Goal: Information Seeking & Learning: Learn about a topic

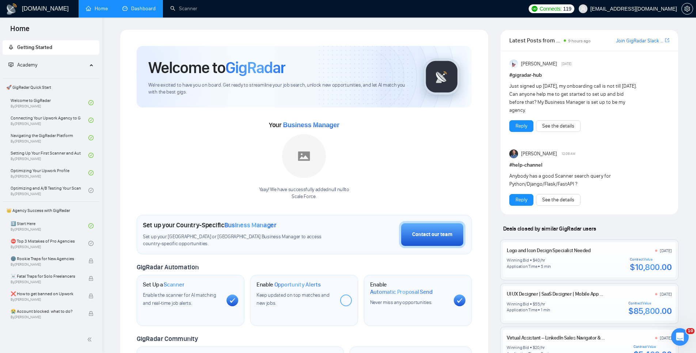
click at [135, 8] on link "Dashboard" at bounding box center [138, 8] width 33 height 6
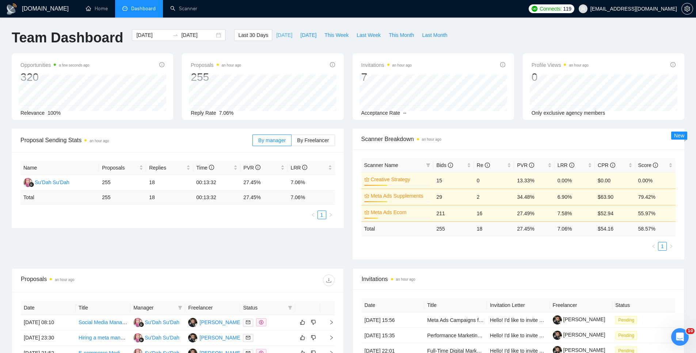
click at [280, 33] on span "[DATE]" at bounding box center [284, 35] width 16 height 8
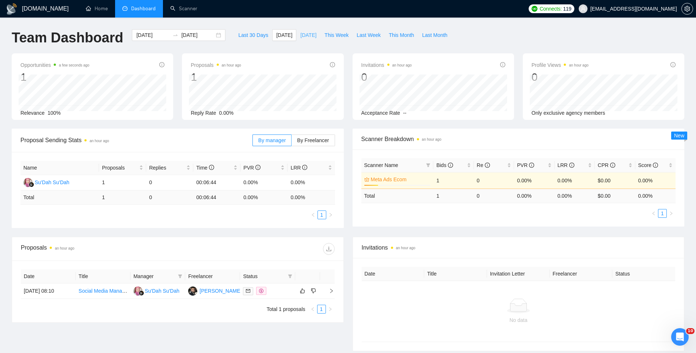
click at [309, 37] on span "[DATE]" at bounding box center [308, 35] width 16 height 8
type input "2025-09-20"
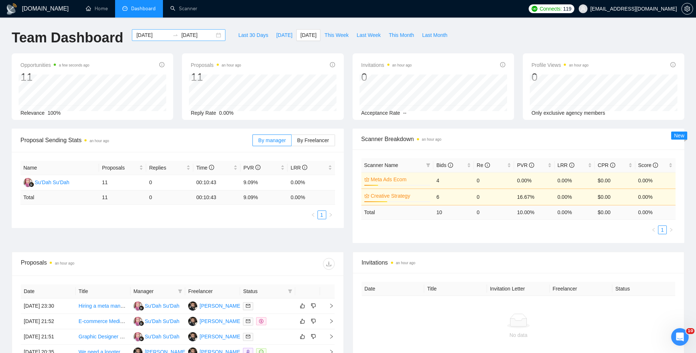
click at [181, 38] on input "2025-09-20" at bounding box center [197, 35] width 33 height 8
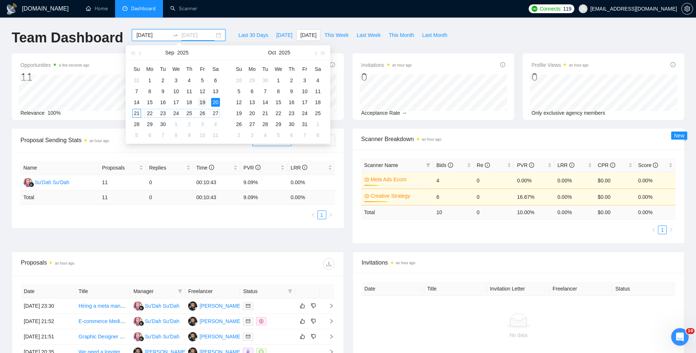
type input "2025-09-19"
click at [203, 101] on div "19" at bounding box center [202, 102] width 9 height 9
click at [201, 103] on div "19" at bounding box center [202, 102] width 9 height 9
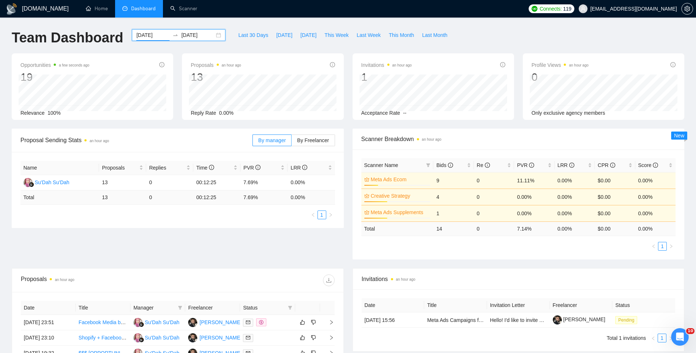
click at [227, 248] on div "Proposal Sending Stats an hour ago By manager By Freelancer Name Proposals Repl…" at bounding box center [348, 199] width 682 height 140
click at [414, 37] on span "This Month" at bounding box center [401, 35] width 25 height 8
type input "2025-09-01"
type input "2025-09-30"
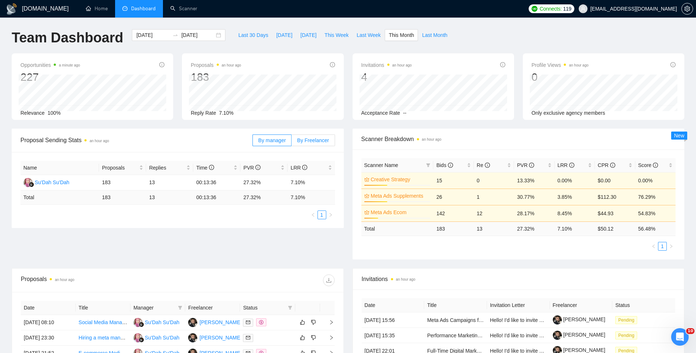
click at [319, 136] on label "By Freelancer" at bounding box center [313, 141] width 43 height 12
click at [292, 142] on input "By Freelancer" at bounding box center [292, 142] width 0 height 0
click at [274, 141] on span "By manager" at bounding box center [271, 140] width 27 height 6
click at [253, 142] on input "By manager" at bounding box center [253, 142] width 0 height 0
click at [442, 35] on span "Last Month" at bounding box center [434, 35] width 25 height 8
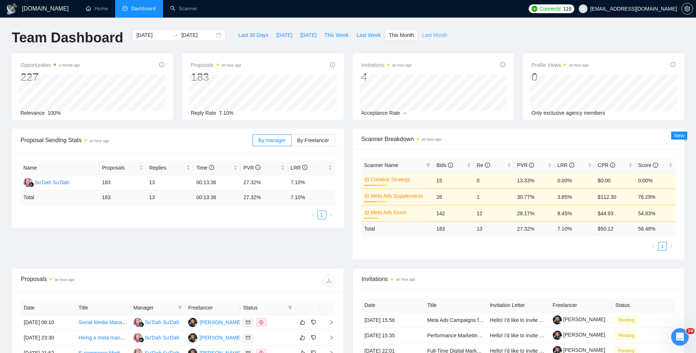
type input "2025-08-01"
type input "2025-08-31"
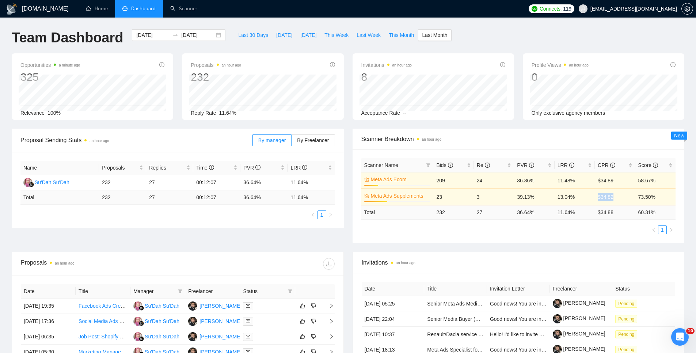
drag, startPoint x: 624, startPoint y: 196, endPoint x: 576, endPoint y: 197, distance: 47.9
click at [576, 196] on tr "Meta Ads Supplements 35% 23 3 39.13% 13.04% $34.82 73.50%" at bounding box center [519, 197] width 315 height 16
click at [598, 242] on div "Scanner Name Bids Re PVR LRR CPR Score Meta Ads Ecom 21% 209 24 36.36% 11.48% $…" at bounding box center [519, 197] width 332 height 94
drag, startPoint x: 475, startPoint y: 213, endPoint x: 463, endPoint y: 215, distance: 12.6
click at [463, 215] on tr "Total 232 27 36.64 % 11.64 % $ 34.88 60.31 %" at bounding box center [519, 212] width 315 height 14
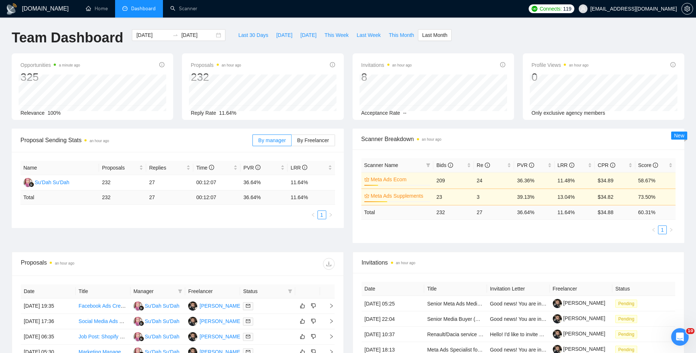
click at [469, 241] on div "Scanner Name Bids Re PVR LRR CPR Score Meta Ads Ecom 21% 209 24 36.36% 11.48% $…" at bounding box center [519, 197] width 332 height 94
click at [181, 8] on link "Scanner" at bounding box center [183, 8] width 27 height 6
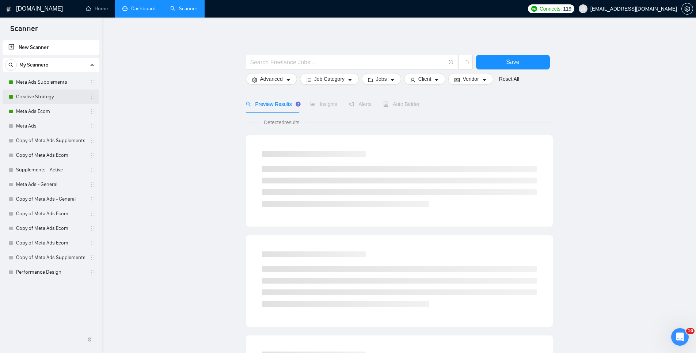
click at [59, 95] on link "Creative Strategy" at bounding box center [50, 97] width 69 height 15
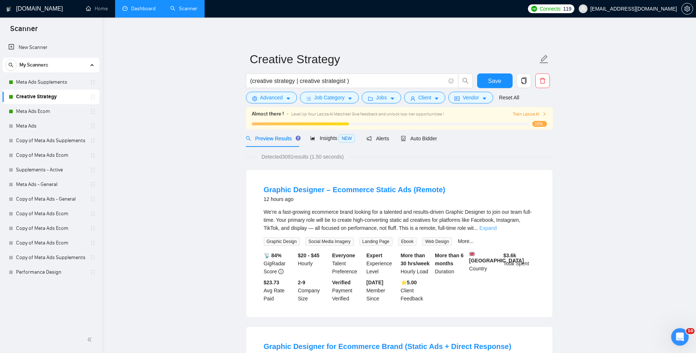
click at [497, 225] on link "Expand" at bounding box center [488, 228] width 17 height 6
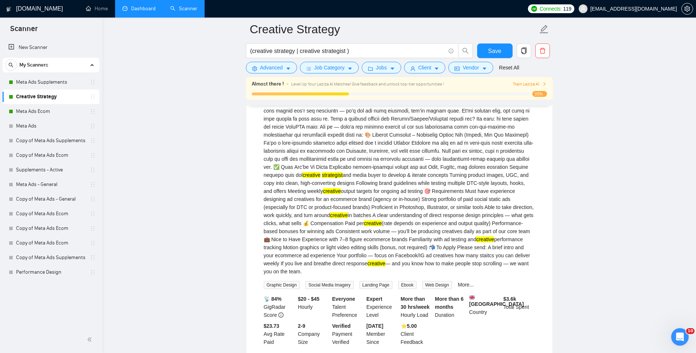
scroll to position [251, 0]
click at [365, 184] on div "We’re a fast-growing ecommerce brand looking for a talented and results-driven …" at bounding box center [399, 120] width 271 height 314
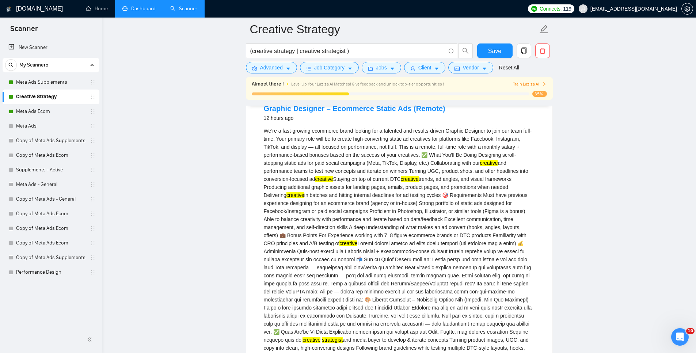
scroll to position [56, 0]
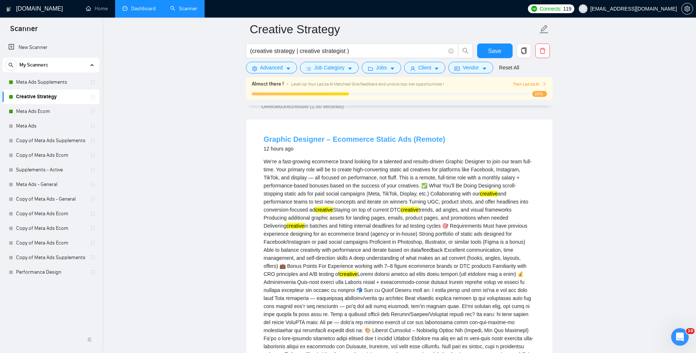
click at [306, 136] on link "Graphic Designer – Ecommerce Static Ads (Remote)" at bounding box center [355, 139] width 182 height 8
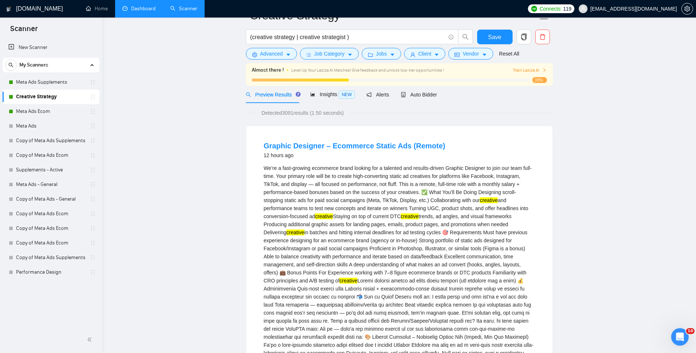
scroll to position [0, 0]
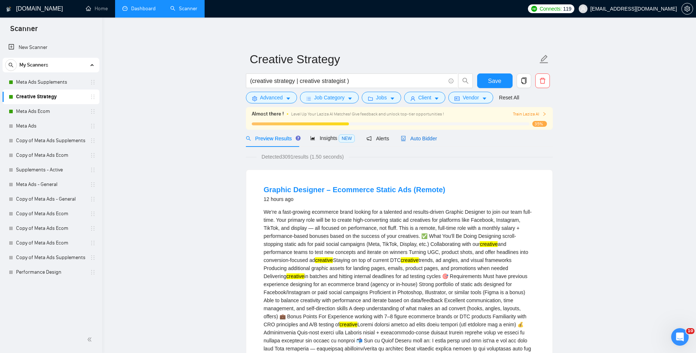
click at [420, 140] on span "Auto Bidder" at bounding box center [419, 139] width 36 height 6
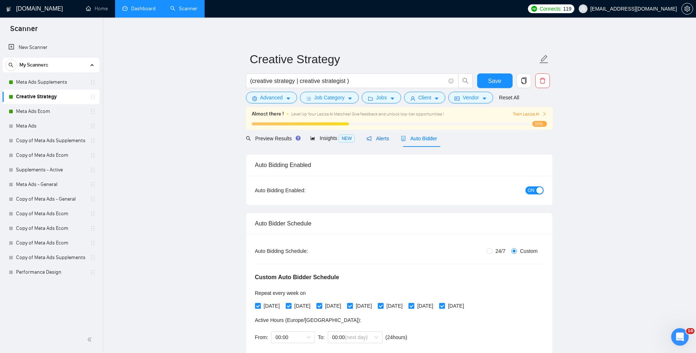
click at [379, 138] on span "Alerts" at bounding box center [378, 139] width 23 height 6
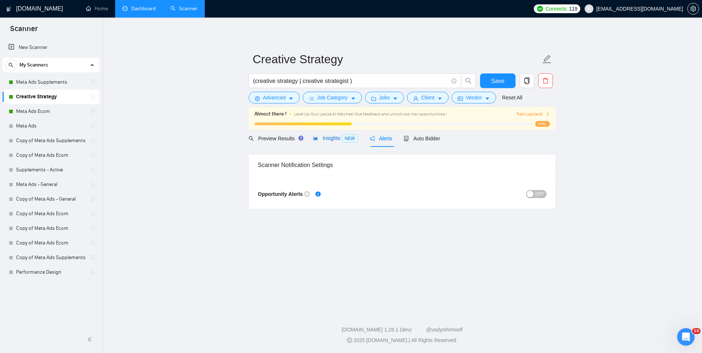
click at [345, 136] on span "NEW" at bounding box center [350, 139] width 16 height 8
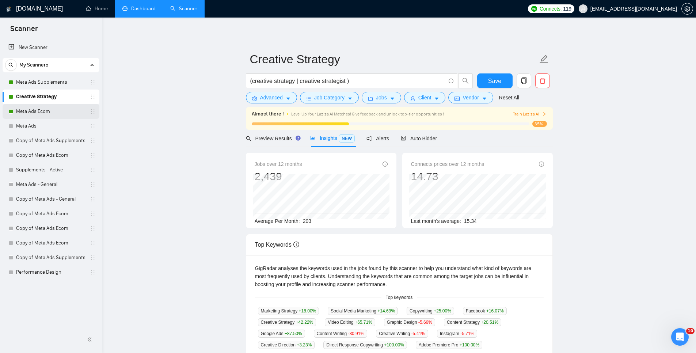
click at [57, 111] on link "Meta Ads Ecom" at bounding box center [50, 111] width 69 height 15
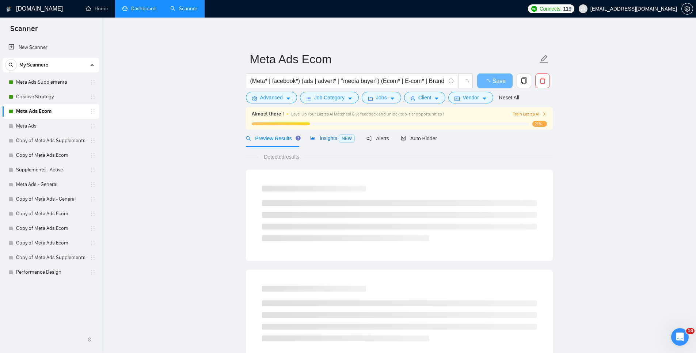
click at [328, 138] on span "Insights NEW" at bounding box center [332, 138] width 45 height 6
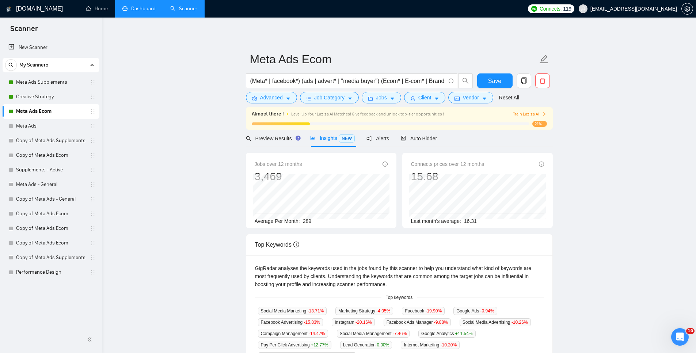
click at [41, 113] on link "Meta Ads Ecom" at bounding box center [50, 111] width 69 height 15
click at [63, 99] on link "Creative Strategy" at bounding box center [50, 97] width 69 height 15
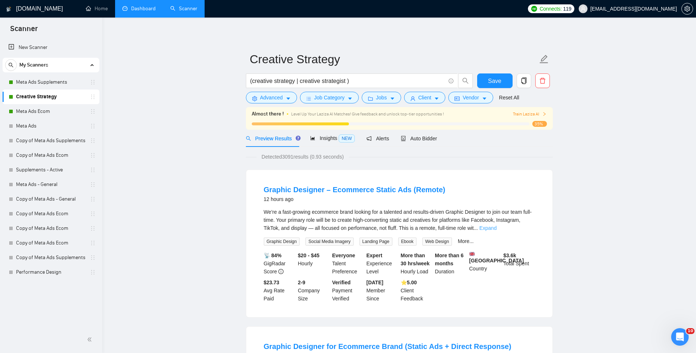
click at [497, 230] on link "Expand" at bounding box center [488, 228] width 17 height 6
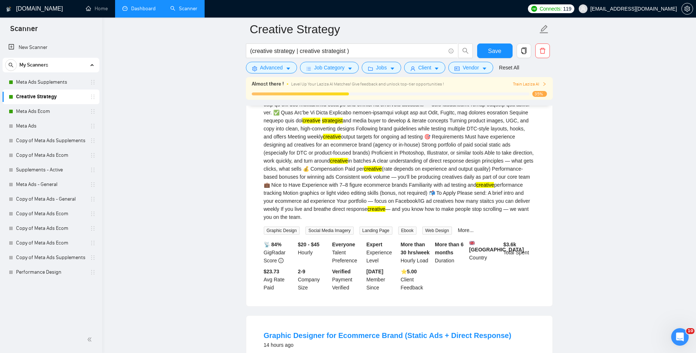
scroll to position [83, 0]
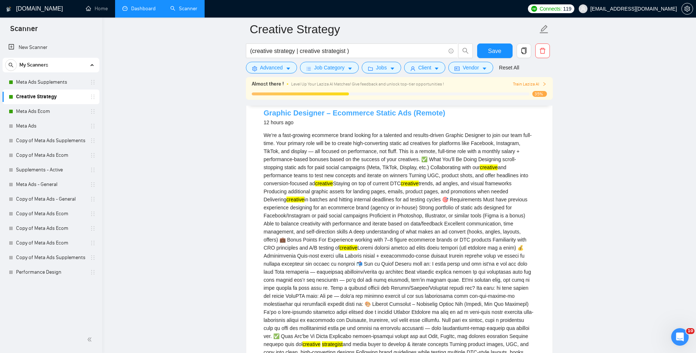
click at [346, 110] on link "Graphic Designer – Ecommerce Static Ads (Remote)" at bounding box center [355, 113] width 182 height 8
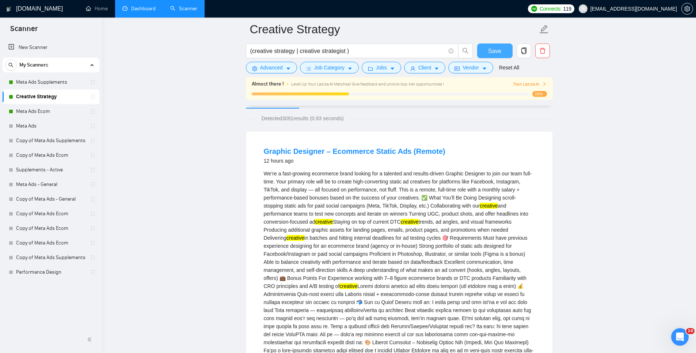
scroll to position [11, 0]
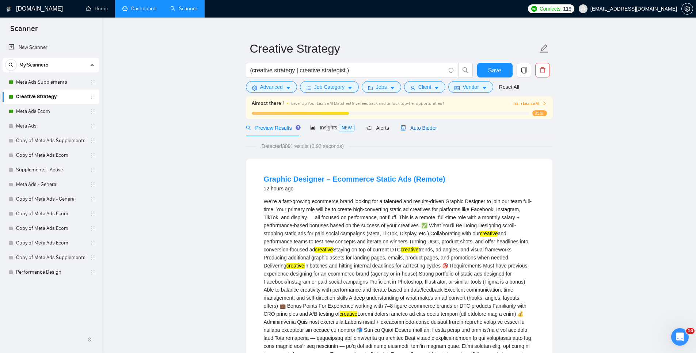
click at [425, 128] on span "Auto Bidder" at bounding box center [419, 128] width 36 height 6
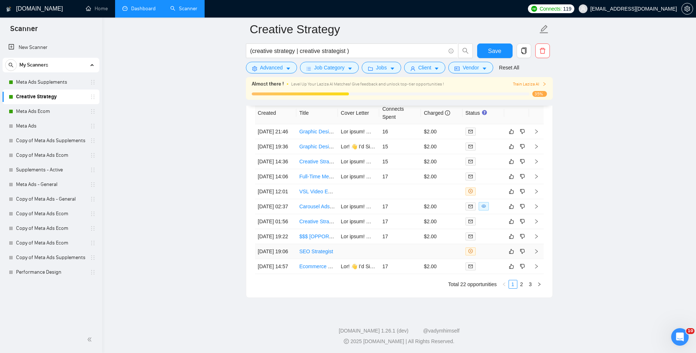
scroll to position [1962, 0]
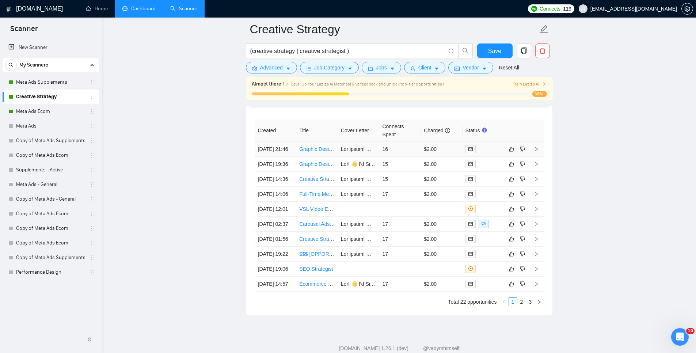
click at [537, 150] on icon "right" at bounding box center [536, 149] width 5 height 5
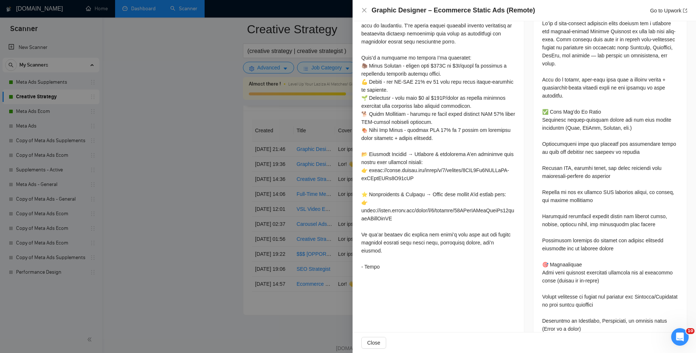
scroll to position [356, 0]
click at [374, 80] on div at bounding box center [439, 114] width 154 height 314
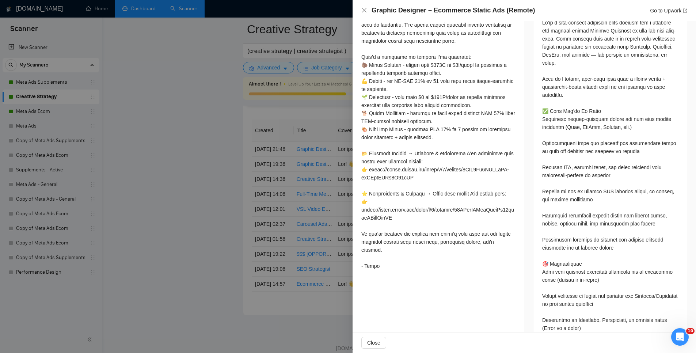
click at [450, 99] on div at bounding box center [439, 114] width 154 height 314
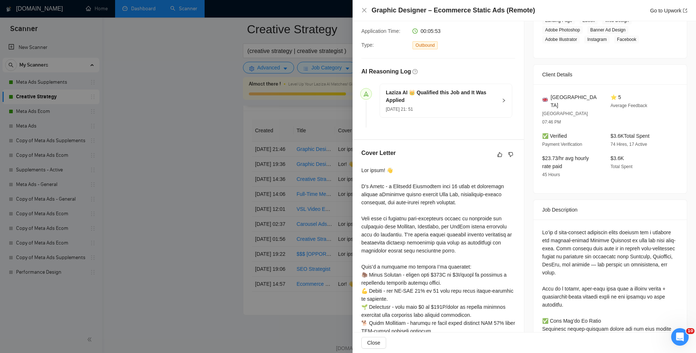
scroll to position [303, 0]
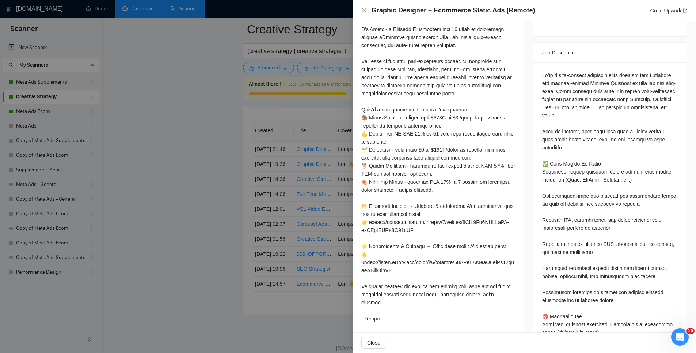
drag, startPoint x: 181, startPoint y: 209, endPoint x: 189, endPoint y: 209, distance: 8.8
click at [181, 209] on div at bounding box center [348, 176] width 696 height 353
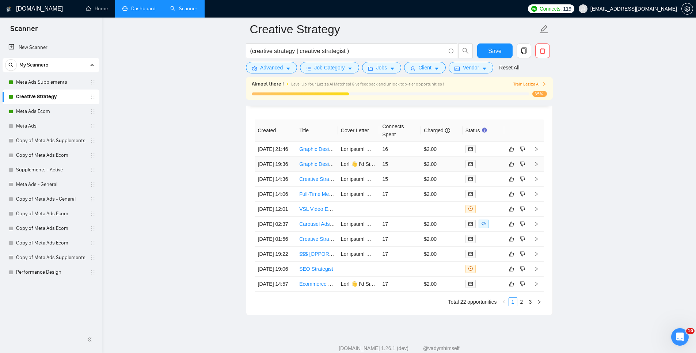
click at [538, 167] on icon "right" at bounding box center [536, 164] width 5 height 5
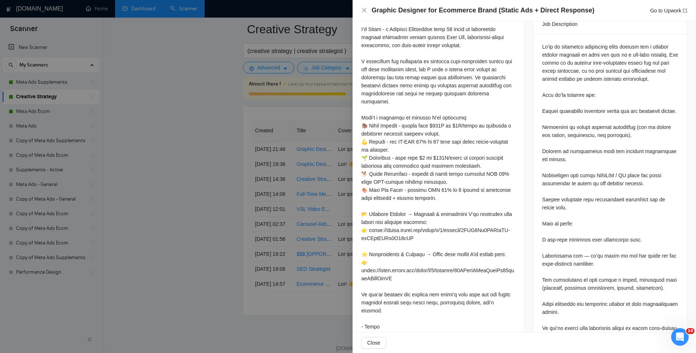
click at [168, 218] on div at bounding box center [348, 176] width 696 height 353
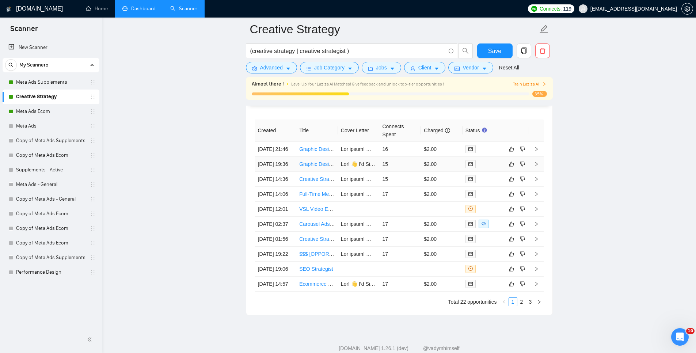
click at [537, 167] on icon "right" at bounding box center [536, 164] width 5 height 5
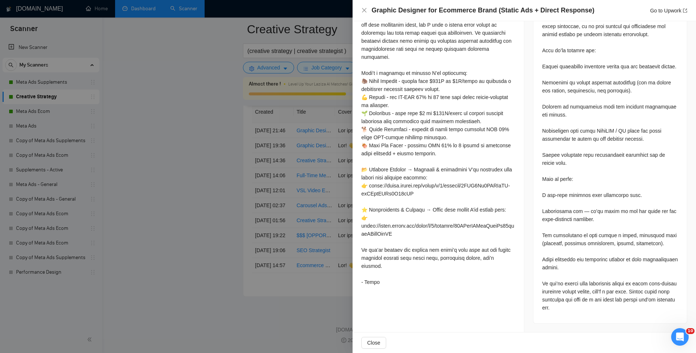
scroll to position [2054, 0]
drag, startPoint x: 228, startPoint y: 229, endPoint x: 232, endPoint y: 227, distance: 4.5
click at [228, 229] on div at bounding box center [348, 176] width 696 height 353
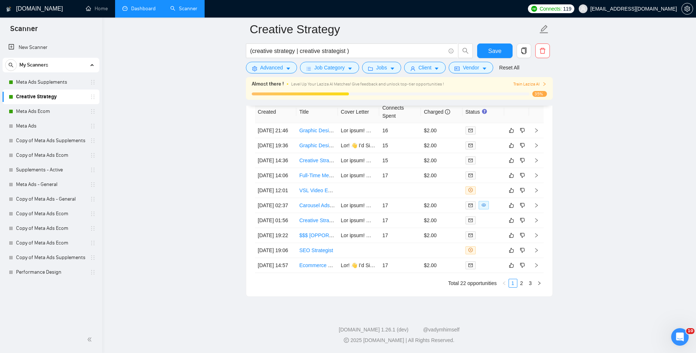
scroll to position [1885, 0]
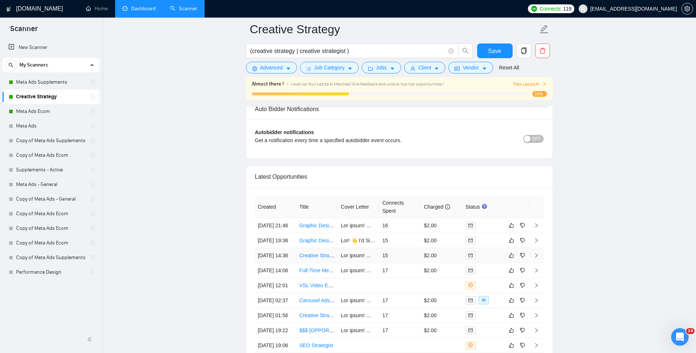
click at [538, 258] on icon "right" at bounding box center [536, 255] width 5 height 5
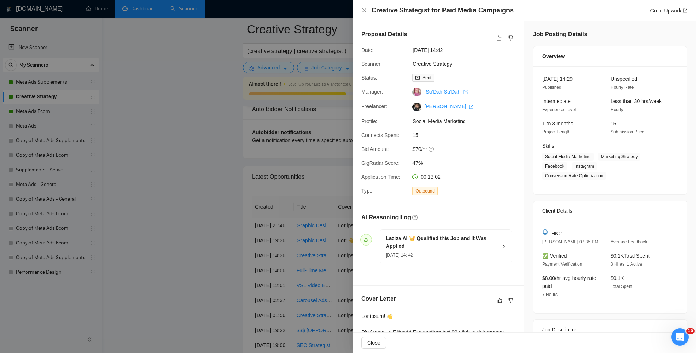
click at [217, 234] on div at bounding box center [348, 176] width 696 height 353
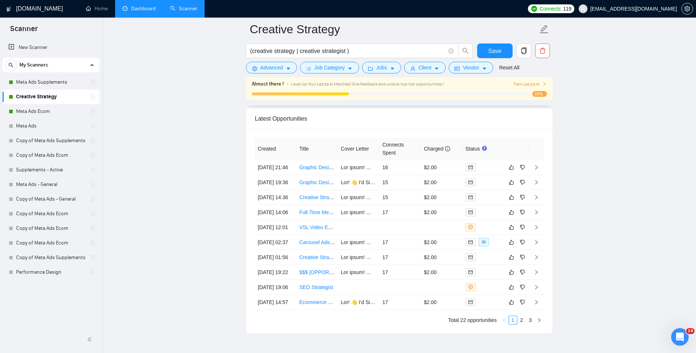
scroll to position [2054, 0]
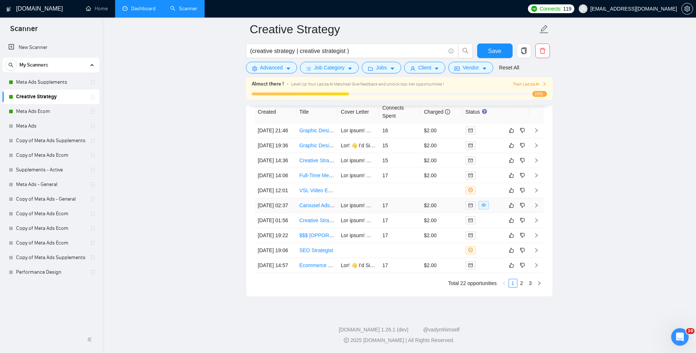
click at [538, 203] on icon "right" at bounding box center [536, 205] width 5 height 5
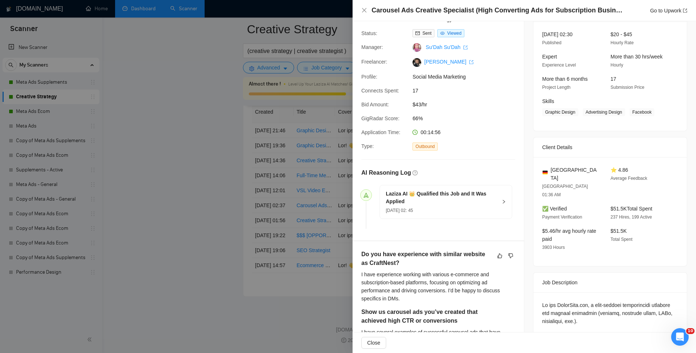
scroll to position [197, 0]
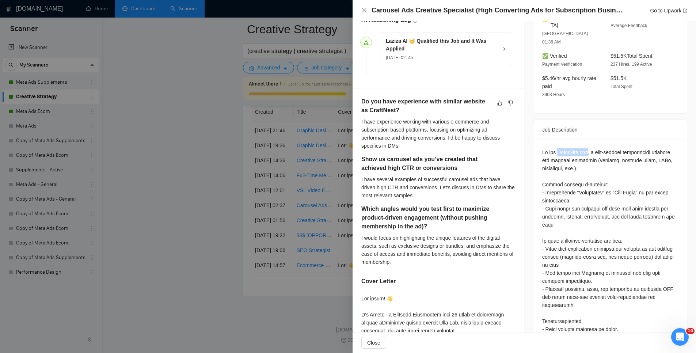
drag, startPoint x: 589, startPoint y: 136, endPoint x: 559, endPoint y: 136, distance: 30.7
click at [559, 148] on div "Questions: Do you have experience with similar website as CraftNest? Show us ca…" at bounding box center [610, 321] width 136 height 346
copy div "CraftNest.net"
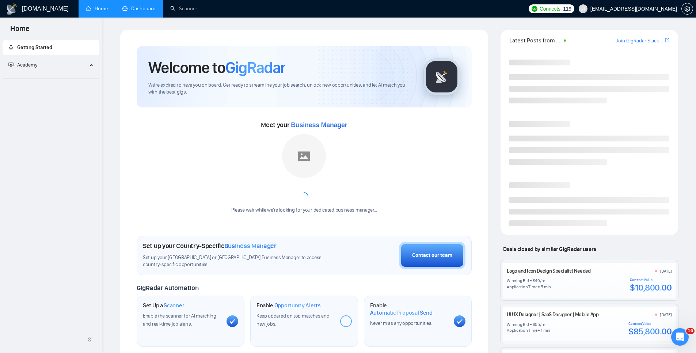
click at [140, 12] on link "Dashboard" at bounding box center [138, 8] width 33 height 6
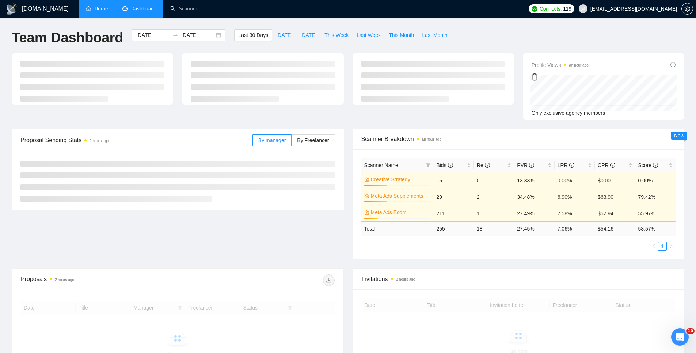
click at [95, 11] on link "Home" at bounding box center [97, 8] width 22 height 6
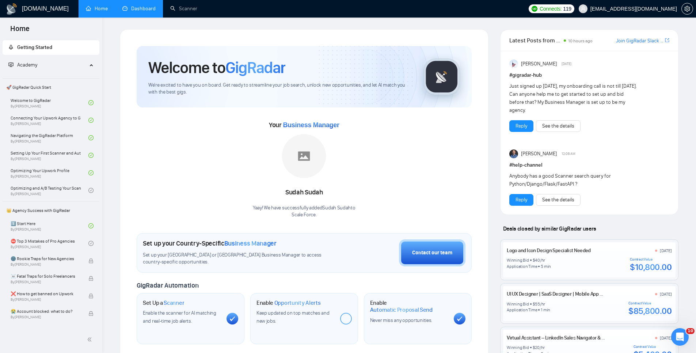
click at [135, 7] on link "Dashboard" at bounding box center [138, 8] width 33 height 6
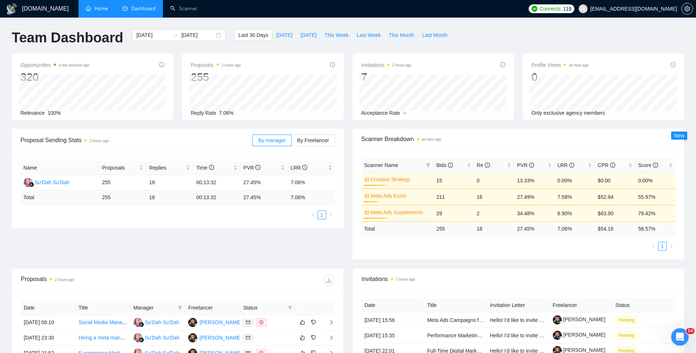
click at [650, 9] on span "[EMAIL_ADDRESS][DOMAIN_NAME]" at bounding box center [634, 9] width 87 height 0
click at [106, 11] on link "Home" at bounding box center [97, 8] width 22 height 6
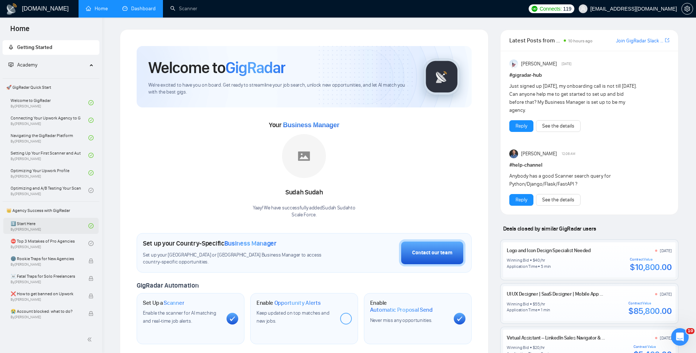
click at [51, 223] on link "1️⃣ Start Here By Vadym Ovcharenko" at bounding box center [50, 226] width 78 height 16
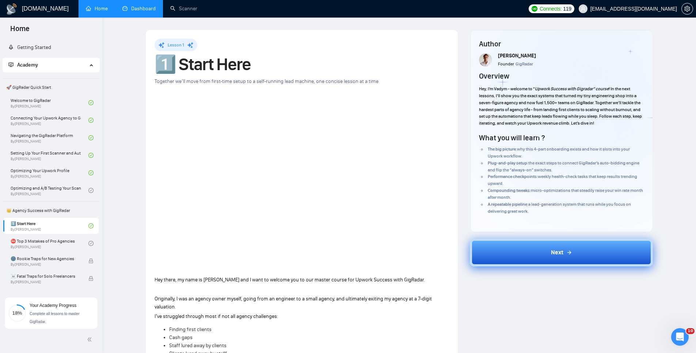
click at [577, 251] on button "Next" at bounding box center [561, 253] width 183 height 28
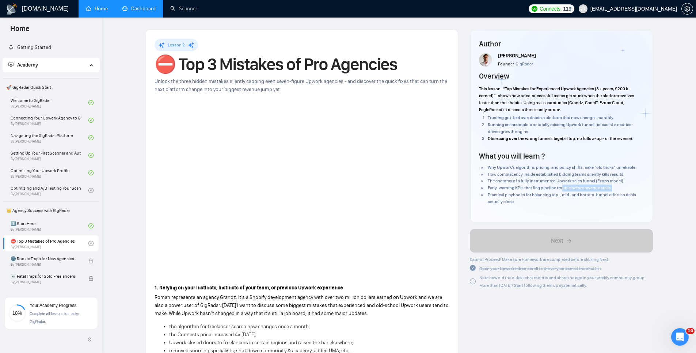
drag, startPoint x: 561, startPoint y: 188, endPoint x: 564, endPoint y: 193, distance: 5.6
click at [563, 186] on ul "Why Upwork’s algorithm, pricing, and policy shifts make “old tricks” unreliable…" at bounding box center [561, 184] width 165 height 41
click at [565, 195] on span "Practical playbooks for balancing top-, mid- and bottom-funnel effort so deals …" at bounding box center [562, 198] width 148 height 12
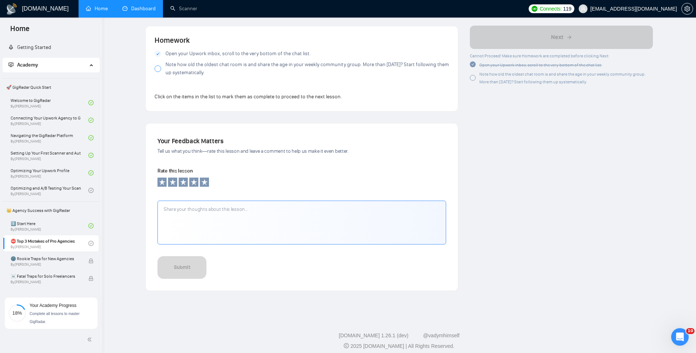
scroll to position [701, 0]
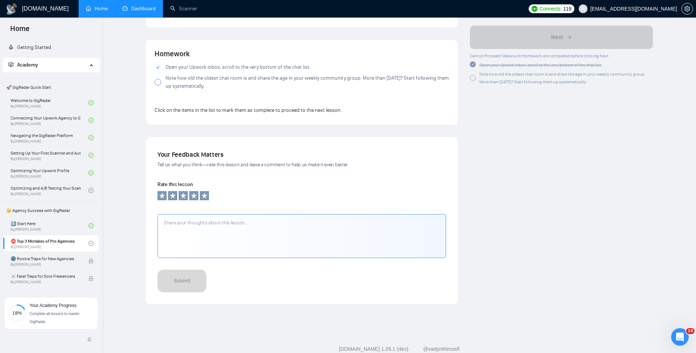
drag, startPoint x: 173, startPoint y: 74, endPoint x: 171, endPoint y: 79, distance: 4.9
click at [173, 75] on span "Note how old the oldest chat room is and share the age in your weekly community…" at bounding box center [308, 82] width 284 height 16
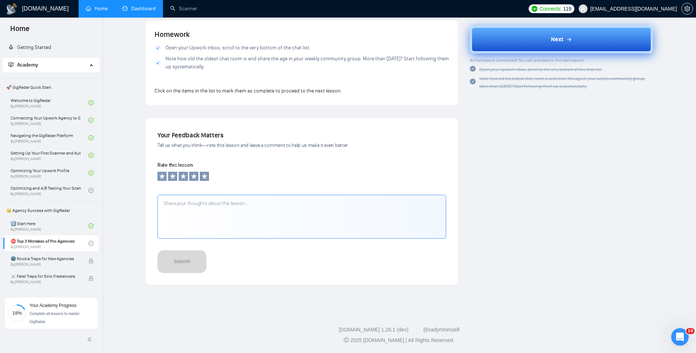
click at [510, 39] on button "Next" at bounding box center [561, 40] width 183 height 28
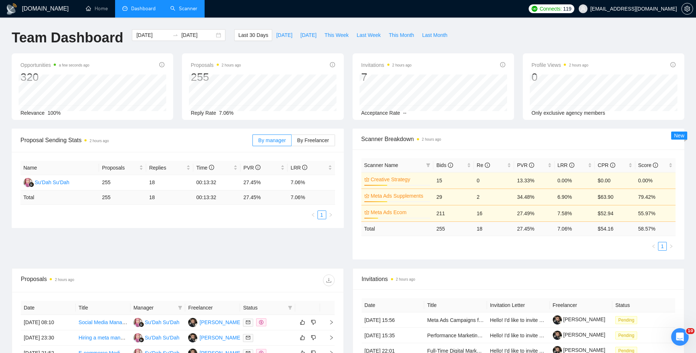
click at [191, 8] on link "Scanner" at bounding box center [183, 8] width 27 height 6
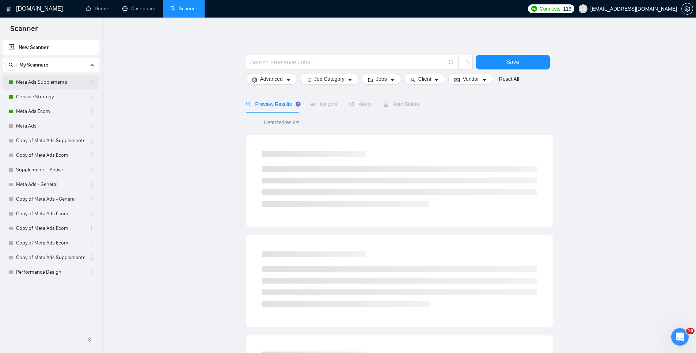
click at [46, 83] on link "Meta Ads Supplements" at bounding box center [50, 82] width 69 height 15
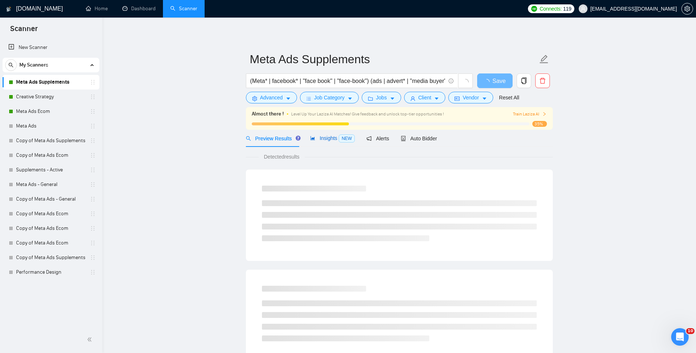
click at [325, 138] on span "Insights NEW" at bounding box center [332, 138] width 45 height 6
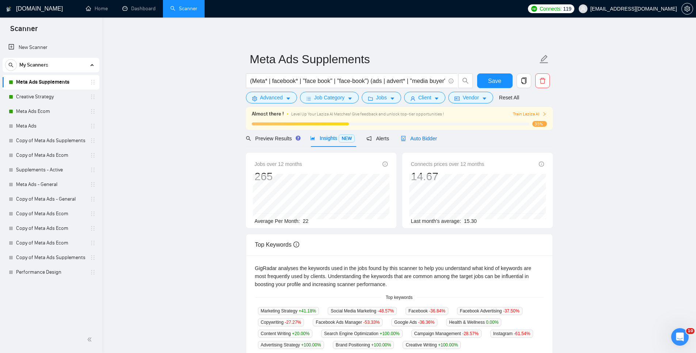
click at [418, 141] on span "Auto Bidder" at bounding box center [419, 139] width 36 height 6
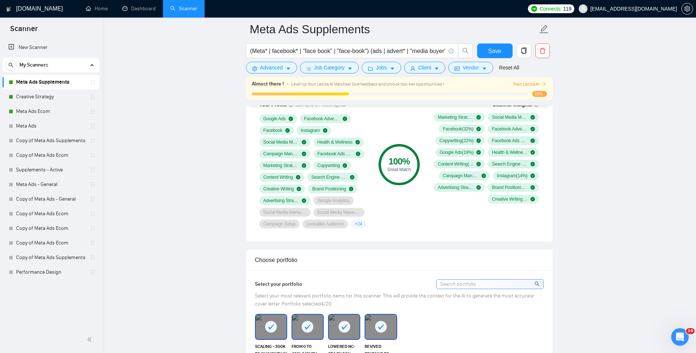
scroll to position [538, 0]
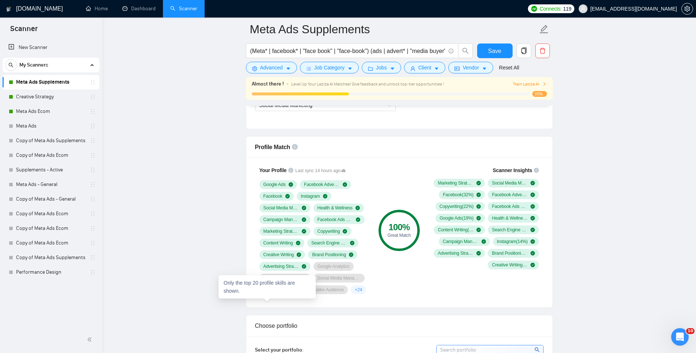
click at [355, 293] on span "+ 24" at bounding box center [358, 290] width 7 height 6
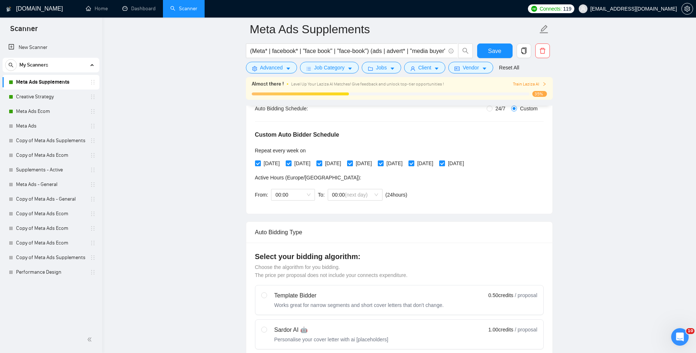
scroll to position [136, 0]
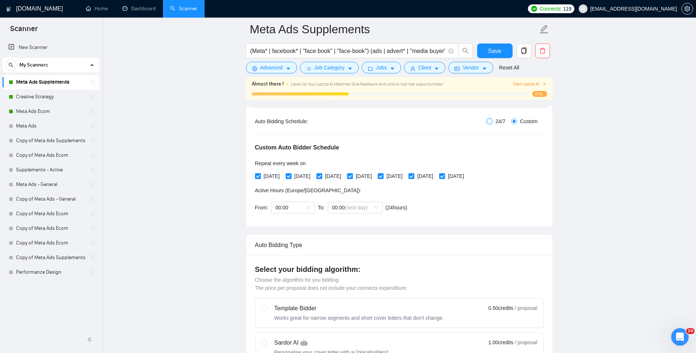
click at [487, 121] on input "24/7" at bounding box center [490, 121] width 6 height 6
radio input "true"
radio input "false"
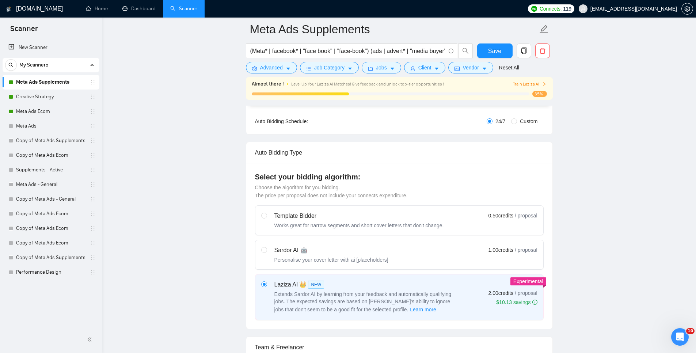
click at [491, 46] on span "Save" at bounding box center [494, 50] width 13 height 9
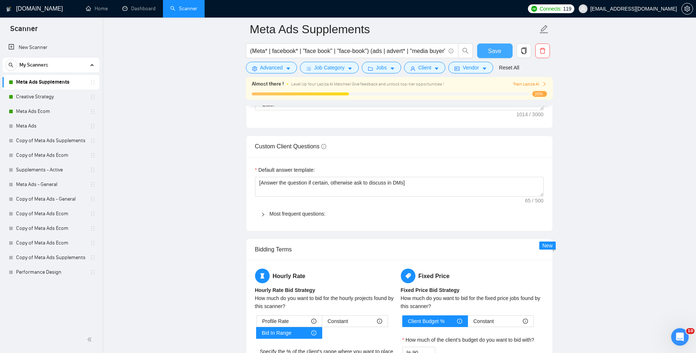
scroll to position [928, 0]
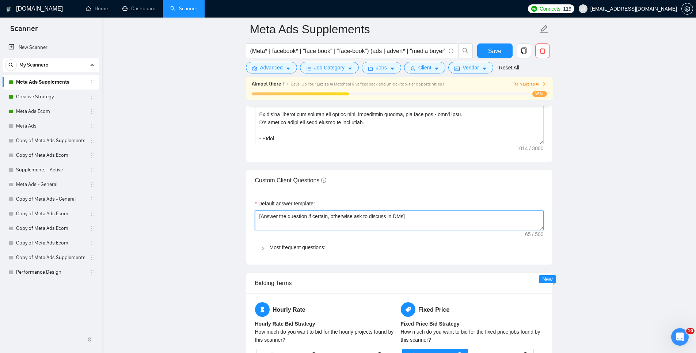
click at [262, 225] on textarea "[Answer the question if certain, otherwise ask to discuss in DMs]" at bounding box center [399, 221] width 289 height 20
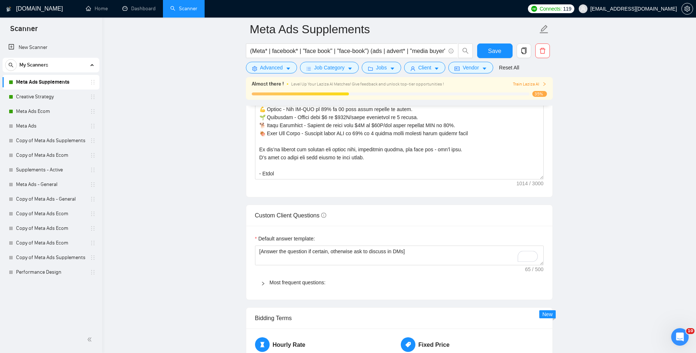
click at [265, 291] on div "Most frequent questions:" at bounding box center [399, 282] width 289 height 17
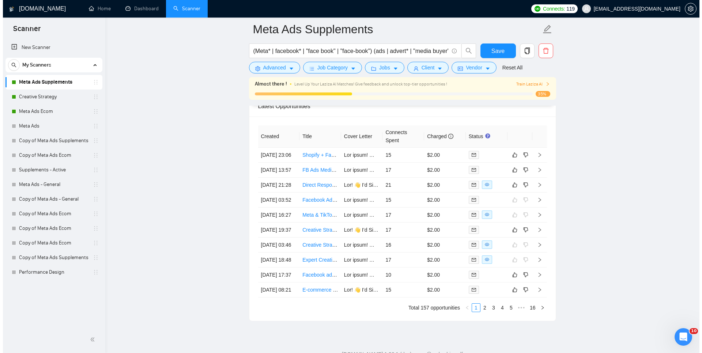
scroll to position [2176, 0]
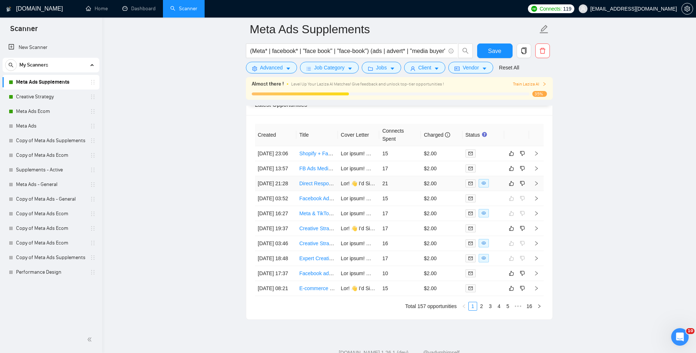
click at [537, 186] on icon "right" at bounding box center [536, 183] width 5 height 5
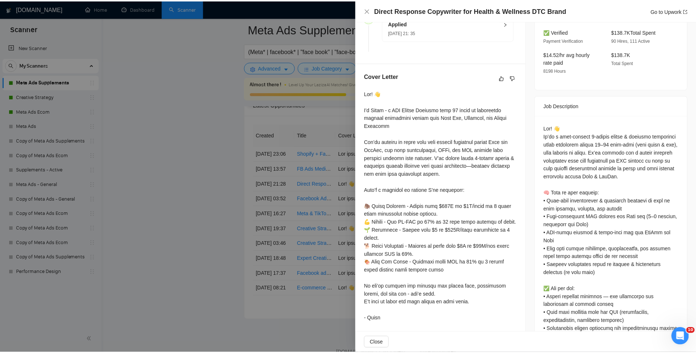
scroll to position [294, 0]
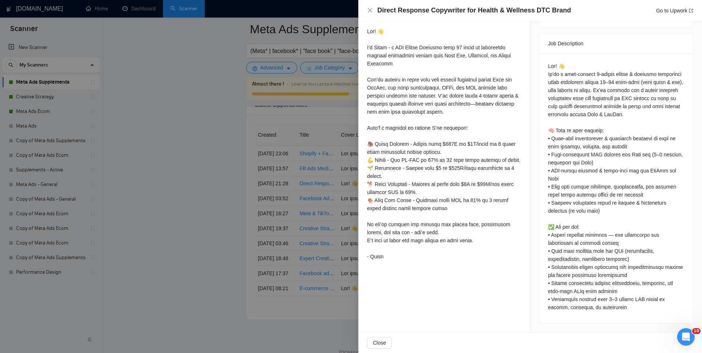
click at [226, 240] on div at bounding box center [351, 176] width 702 height 353
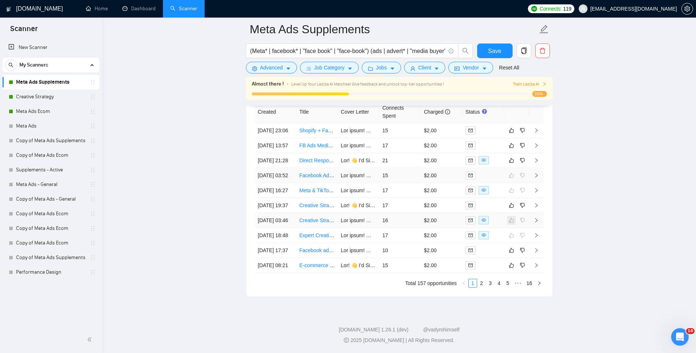
scroll to position [2245, 0]
drag, startPoint x: 220, startPoint y: 250, endPoint x: 232, endPoint y: 250, distance: 12.8
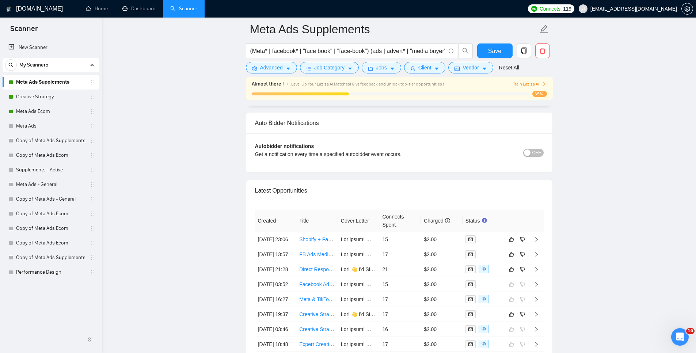
scroll to position [2100, 0]
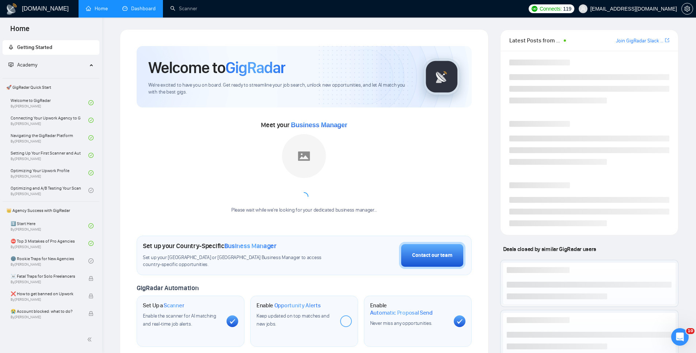
click at [141, 8] on link "Dashboard" at bounding box center [138, 8] width 33 height 6
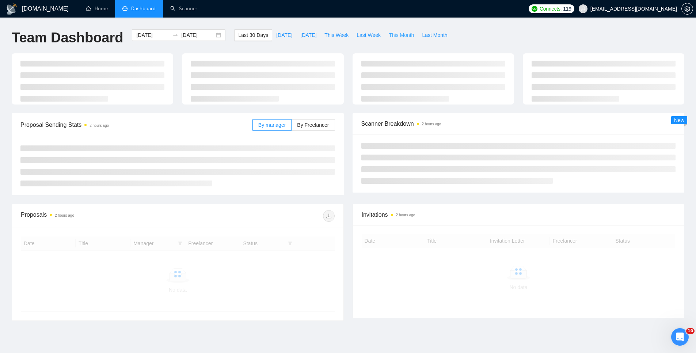
click at [406, 31] on span "This Month" at bounding box center [401, 35] width 25 height 8
type input "2025-09-01"
type input "2025-09-30"
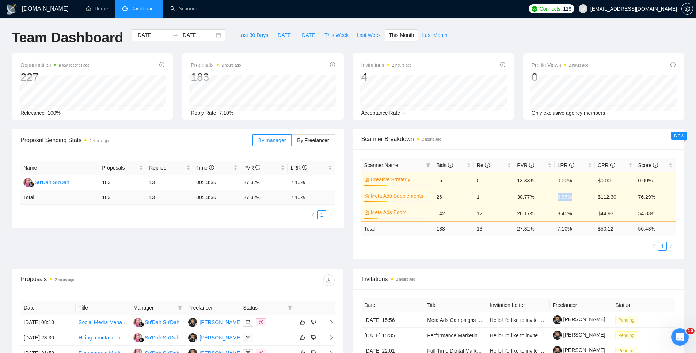
drag, startPoint x: 577, startPoint y: 195, endPoint x: 553, endPoint y: 197, distance: 23.8
click at [553, 197] on tr "Meta Ads Supplements 35% 26 1 30.77% 3.85% $112.30 76.29%" at bounding box center [519, 197] width 315 height 16
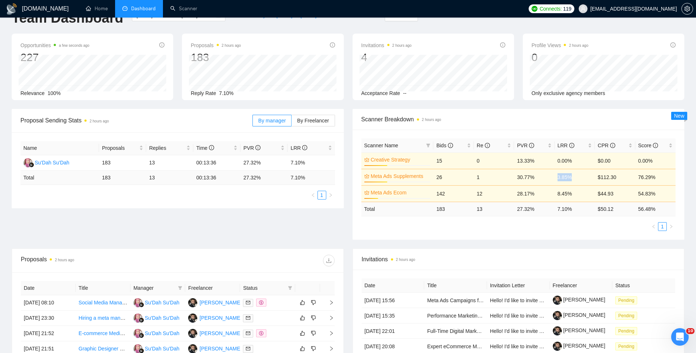
scroll to position [56, 0]
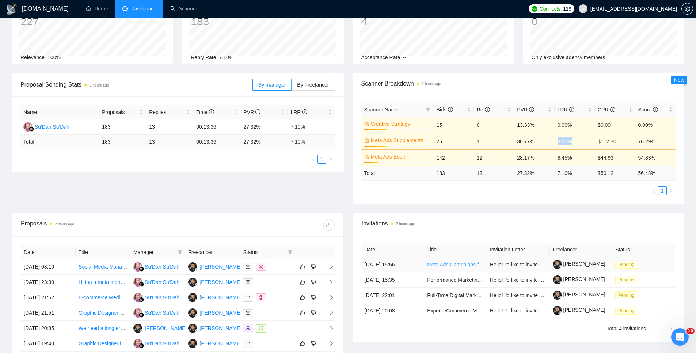
click at [472, 263] on link "Meta Ads Campaigns for new Print on Demand store" at bounding box center [487, 265] width 120 height 6
click at [439, 278] on link "Performance Marketing Specialist for E-commerce Clothing Website" at bounding box center [504, 280] width 154 height 6
click at [445, 294] on link "Full-Time Digital Marketing Generalist (B2B SaaS Growth)" at bounding box center [493, 295] width 132 height 6
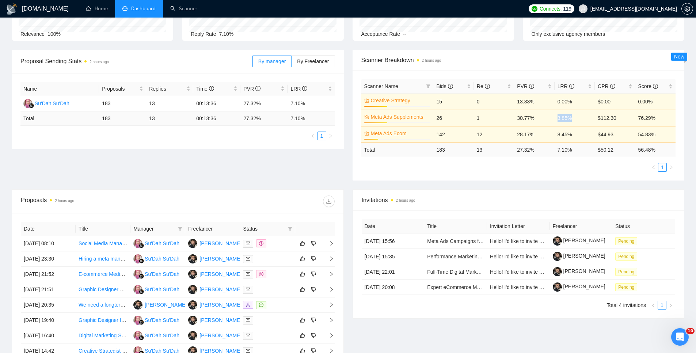
scroll to position [204, 0]
